Goal: Task Accomplishment & Management: Use online tool/utility

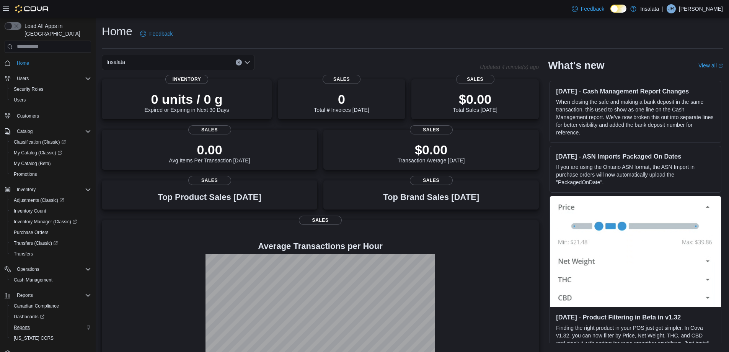
click at [34, 323] on div "Reports" at bounding box center [51, 327] width 80 height 9
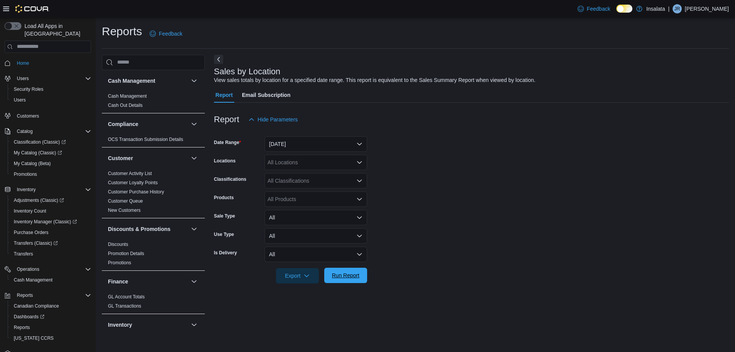
click at [354, 270] on span "Run Report" at bounding box center [346, 274] width 34 height 15
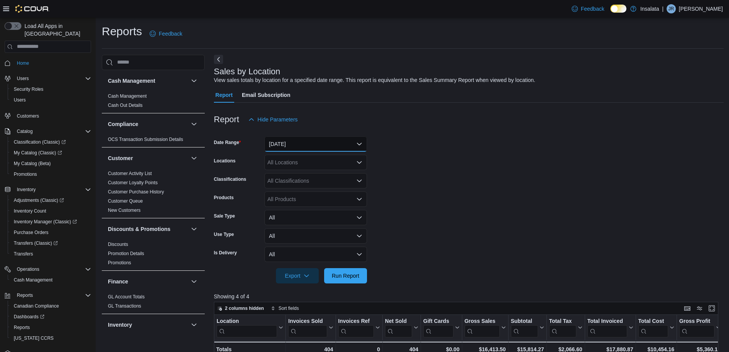
click at [277, 141] on button "Yesterday" at bounding box center [315, 143] width 103 height 15
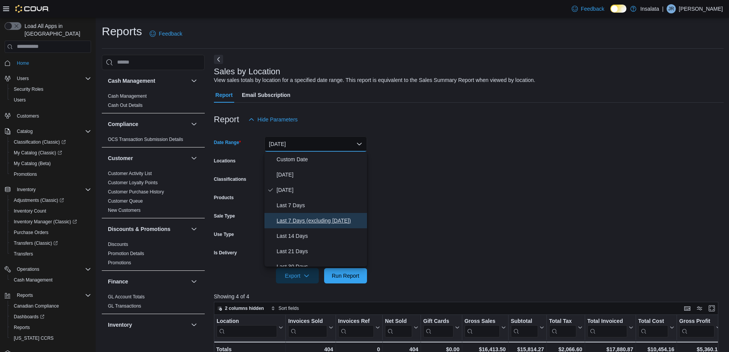
click at [300, 216] on span "Last 7 Days (excluding today)" at bounding box center [320, 220] width 87 height 9
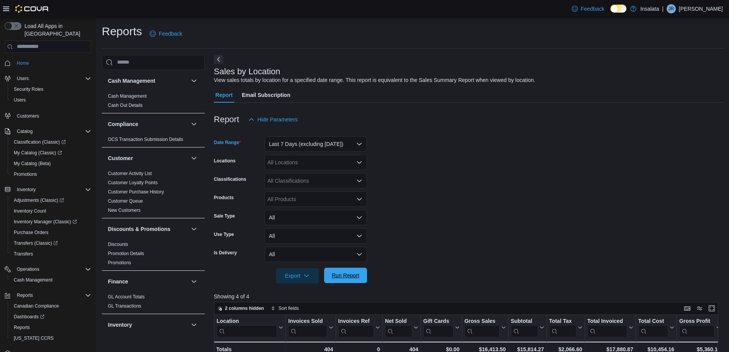
click at [341, 278] on span "Run Report" at bounding box center [346, 275] width 28 height 8
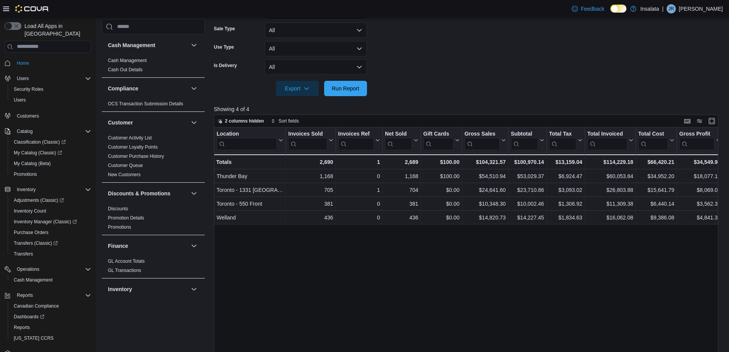
scroll to position [191, 0]
